Goal: Information Seeking & Learning: Learn about a topic

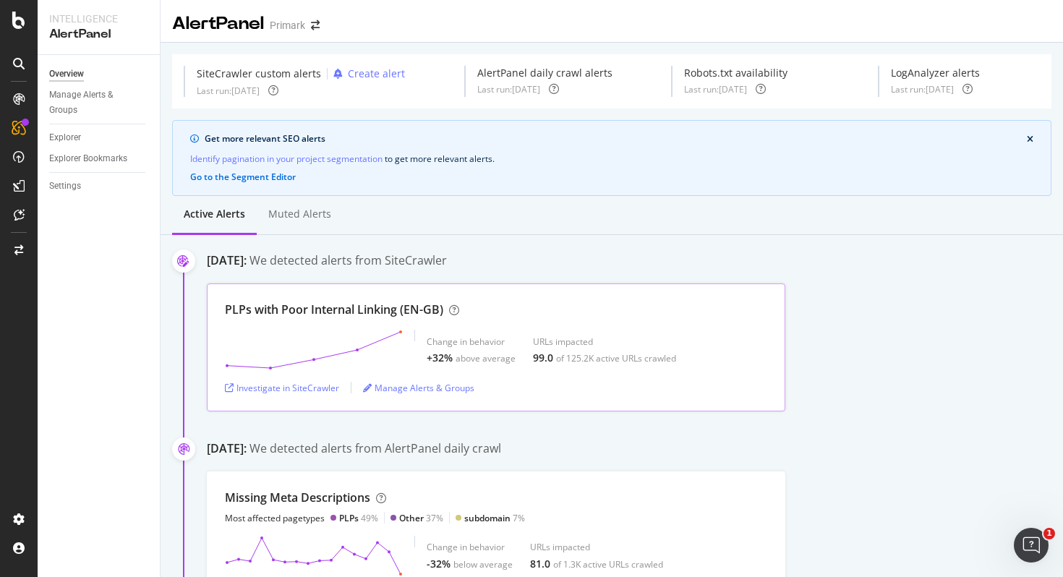
click at [453, 362] on div "+32% above average" at bounding box center [471, 358] width 89 height 14
click at [451, 307] on icon at bounding box center [454, 310] width 10 height 10
click at [335, 338] on icon at bounding box center [314, 350] width 178 height 41
click at [374, 315] on div "PLPs with Poor Internal Linking (EN-GB)" at bounding box center [334, 310] width 218 height 17
click at [373, 315] on div "PLPs with Poor Internal Linking (EN-GB)" at bounding box center [334, 310] width 218 height 17
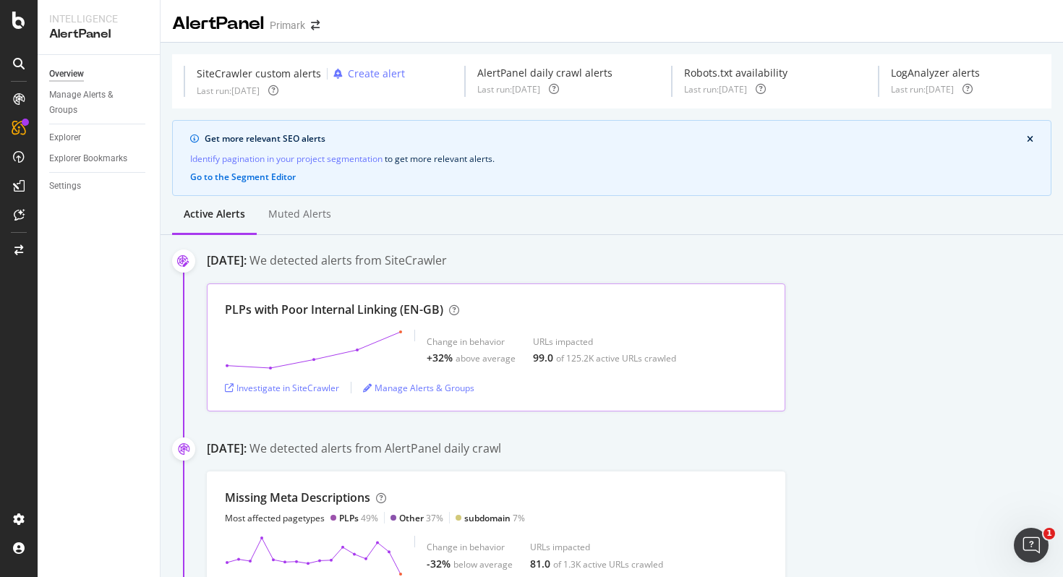
click at [476, 349] on div "Change in behavior +32% above average" at bounding box center [471, 351] width 89 height 30
click at [306, 388] on div "Investigate in SiteCrawler" at bounding box center [282, 388] width 114 height 12
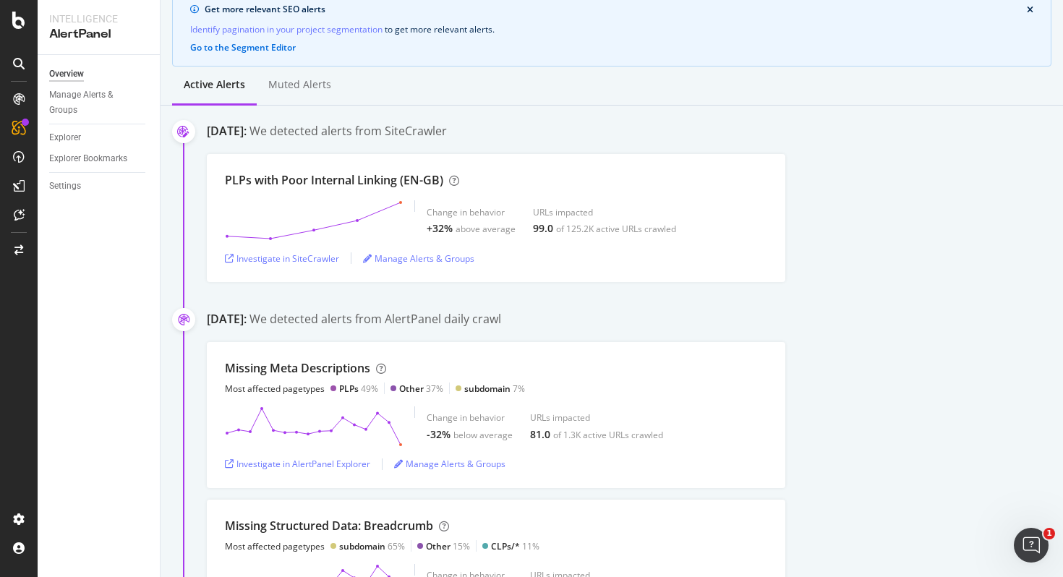
scroll to position [210, 0]
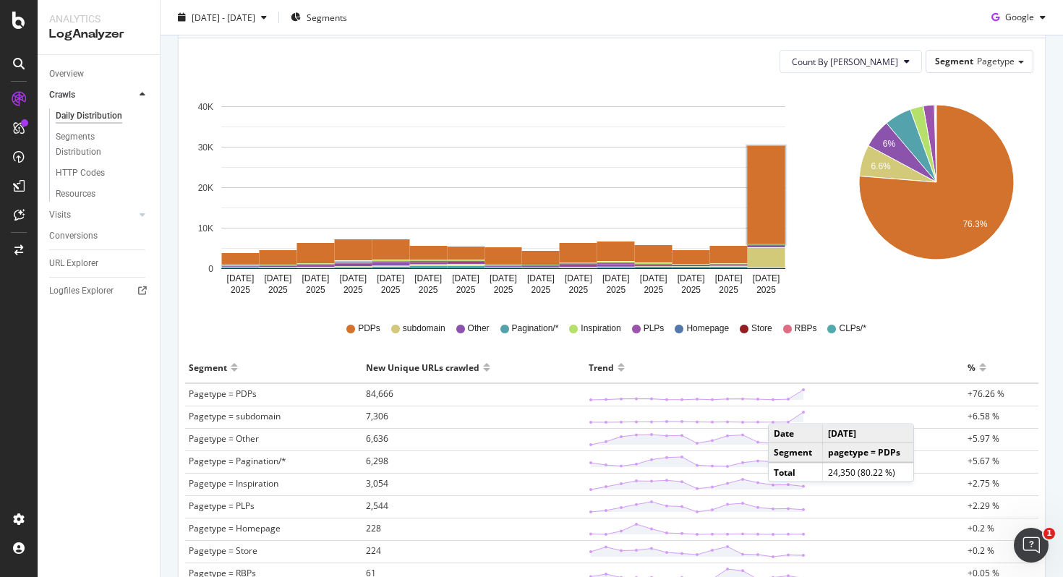
scroll to position [278, 0]
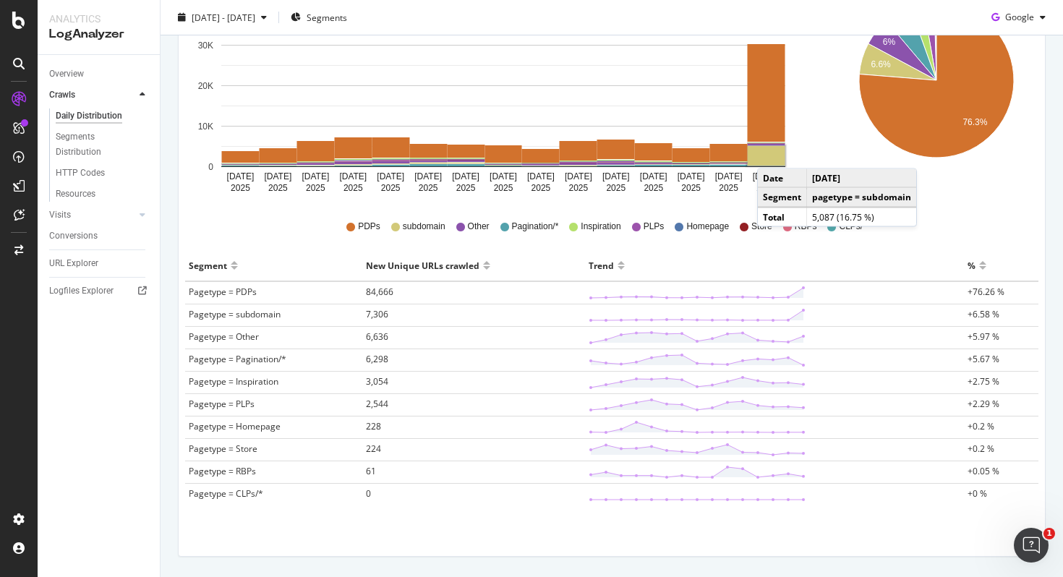
click at [772, 154] on rect "A chart." at bounding box center [767, 156] width 38 height 20
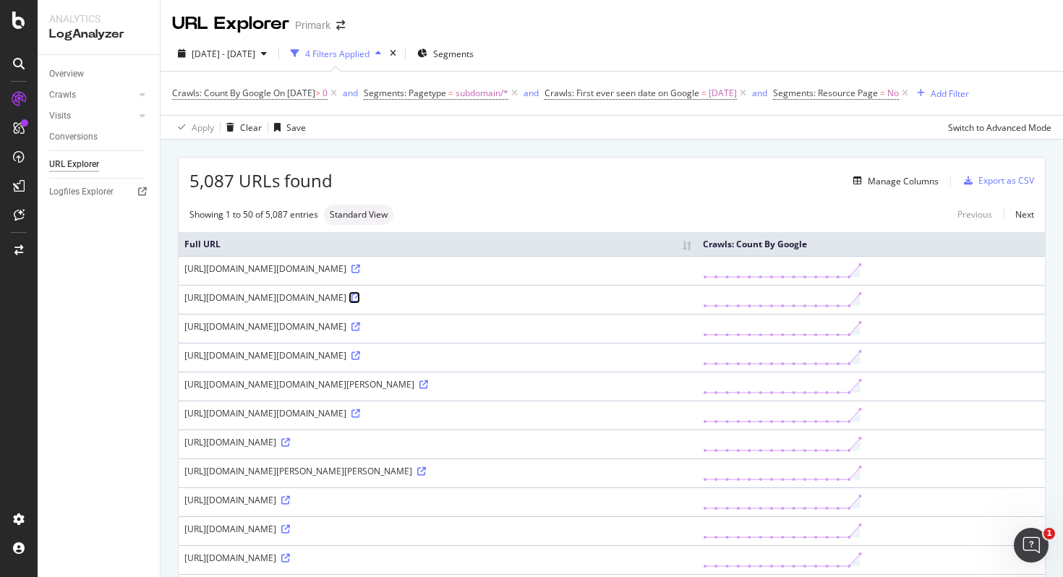
click at [360, 302] on icon at bounding box center [356, 298] width 9 height 9
